Goal: Check status: Check status

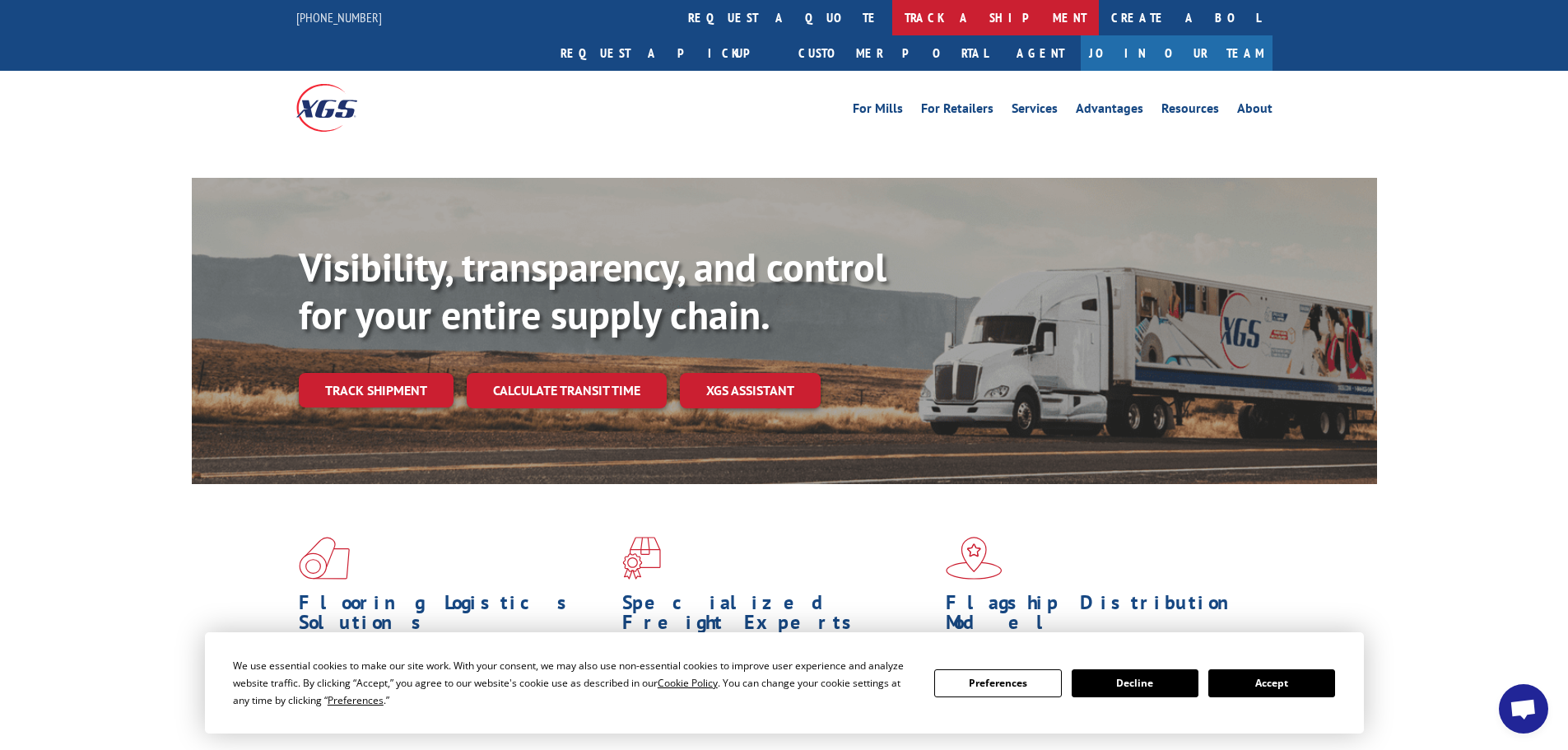
click at [893, 17] on link "track a shipment" at bounding box center [996, 18] width 207 height 35
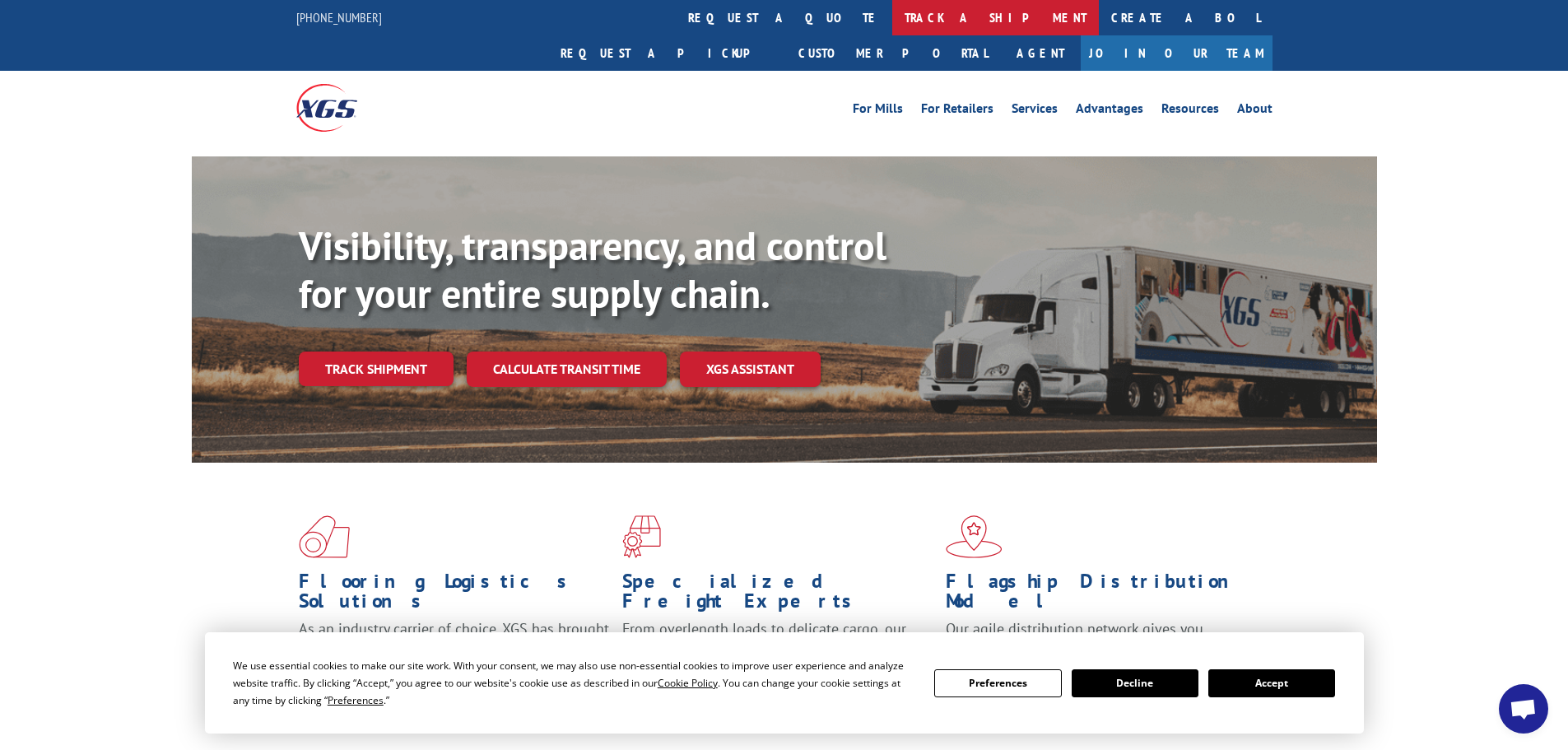
click at [893, 17] on link "track a shipment" at bounding box center [996, 18] width 207 height 35
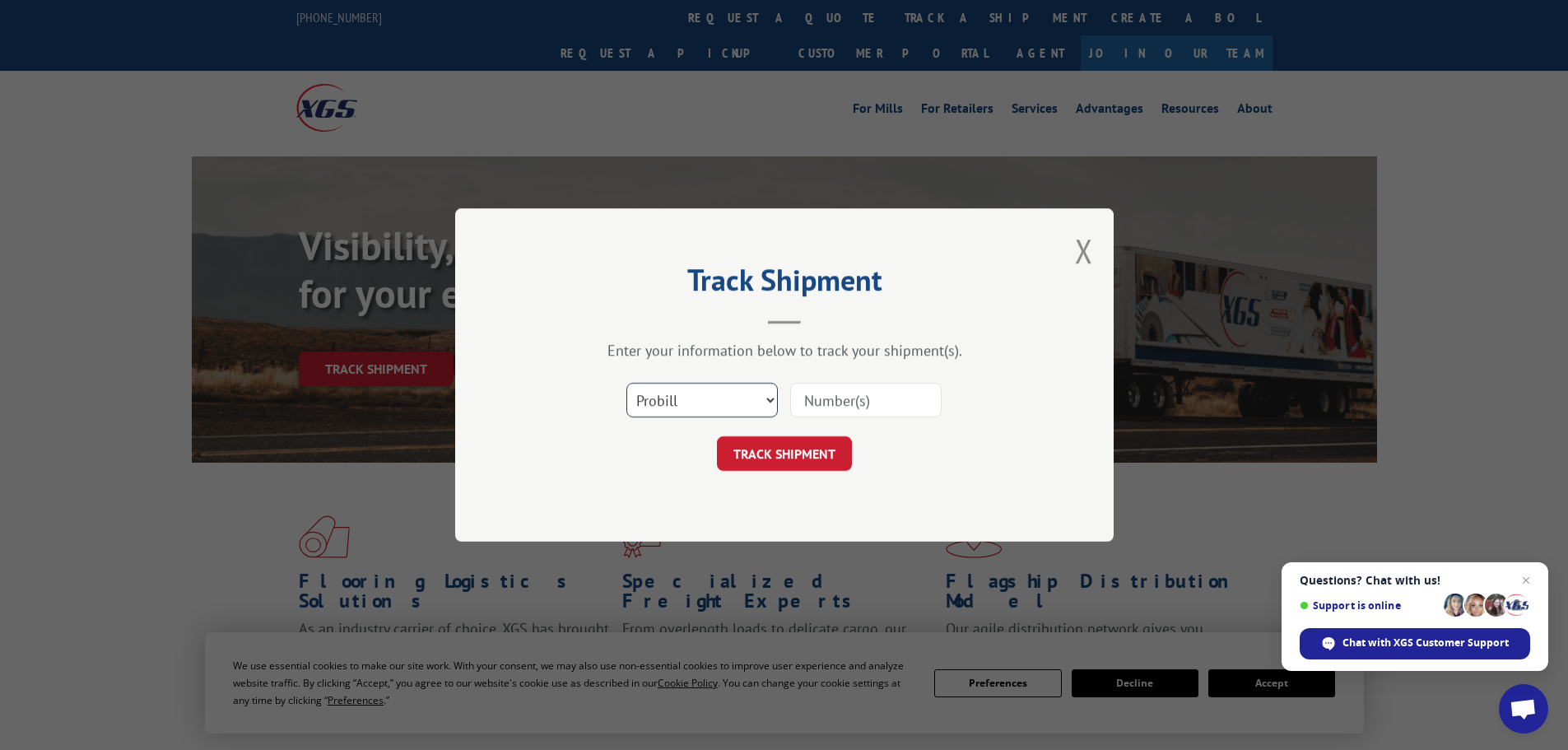
drag, startPoint x: 680, startPoint y: 393, endPoint x: 692, endPoint y: 377, distance: 20.0
click at [680, 393] on select "Select category... Probill BOL PO" at bounding box center [702, 399] width 151 height 35
select select "po"
click at [627, 383] on select "Select category... Probill BOL PO" at bounding box center [702, 399] width 151 height 35
click at [849, 399] on input at bounding box center [865, 399] width 151 height 35
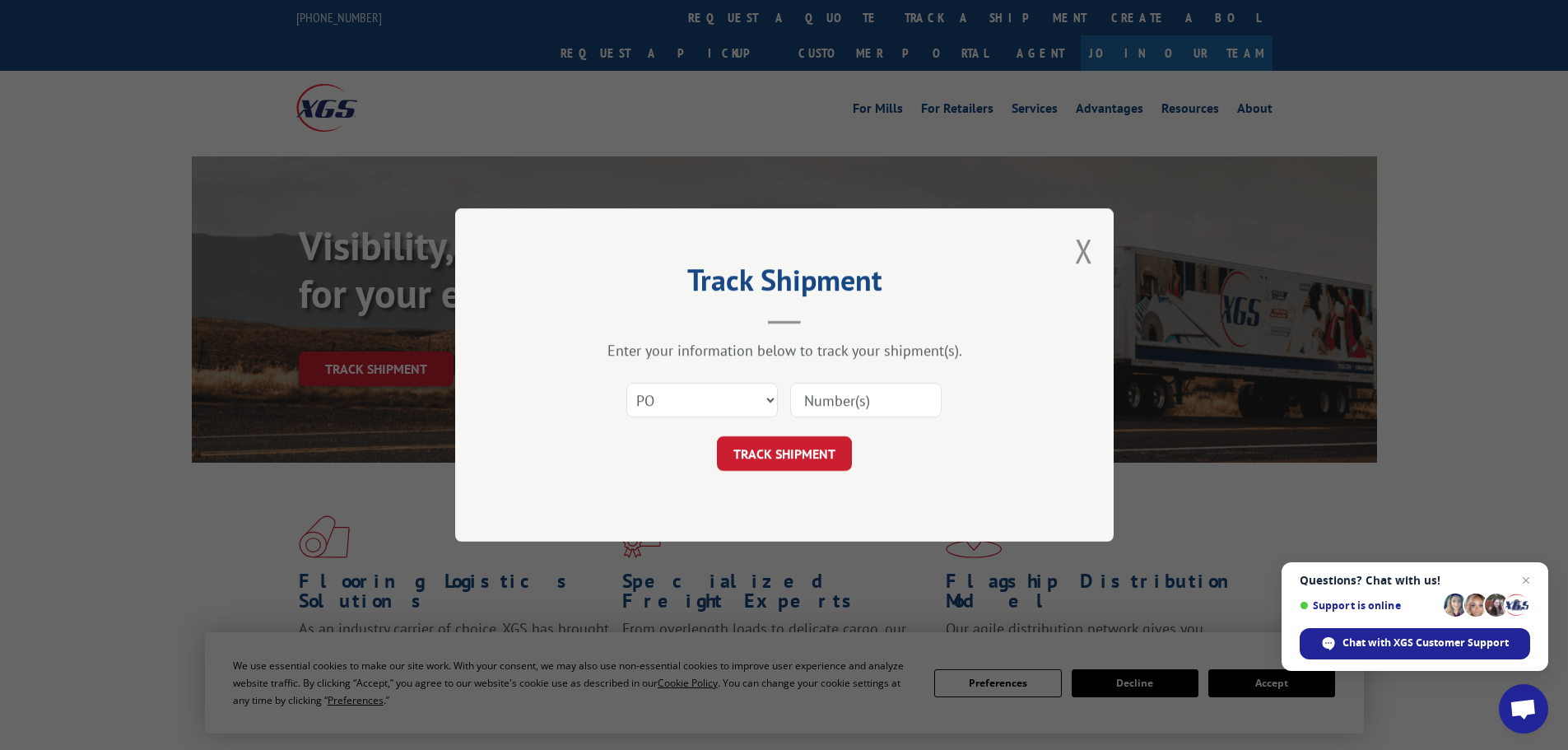
paste input "38540261"
type input "38540261"
click at [792, 466] on button "TRACK SHIPMENT" at bounding box center [784, 454] width 135 height 35
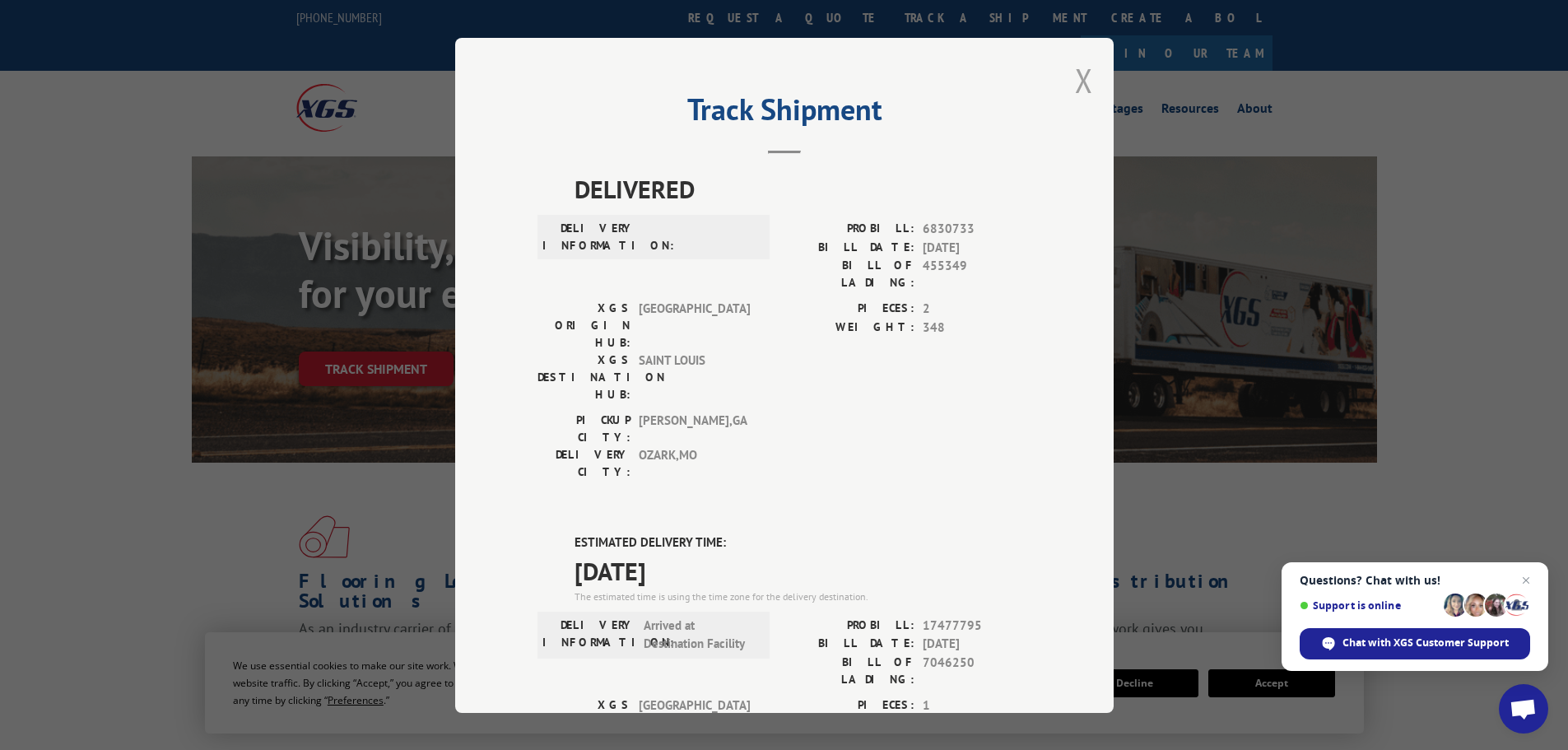
click at [1077, 79] on button "Close modal" at bounding box center [1083, 80] width 18 height 44
